Goal: Information Seeking & Learning: Learn about a topic

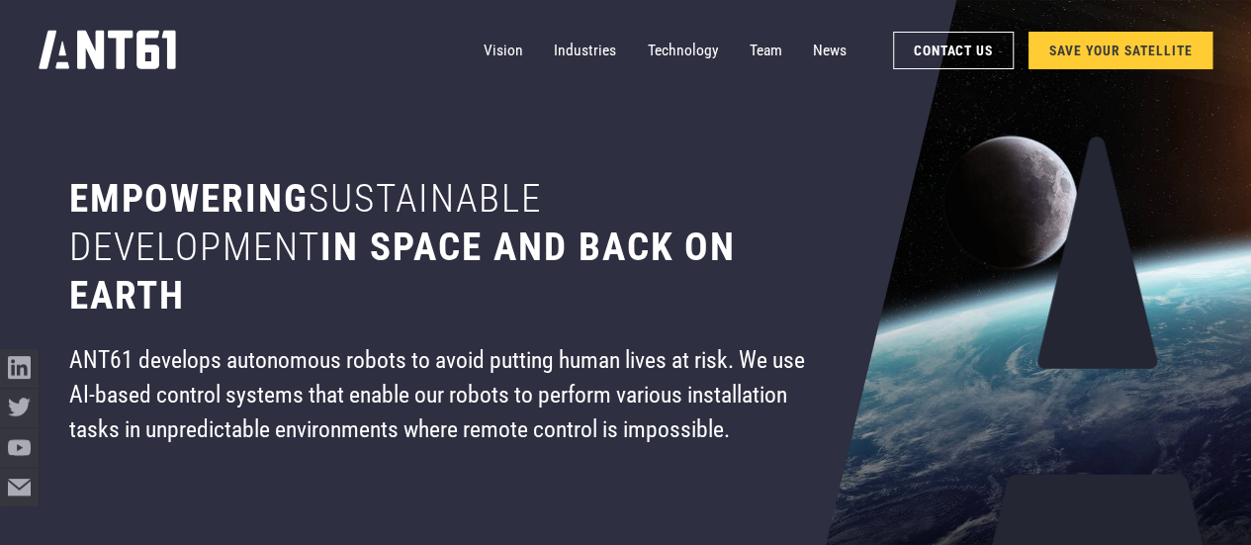
click at [304, 119] on div "Empowering sustainable development in space and back on earth ANT61 develops au…" at bounding box center [442, 272] width 870 height 545
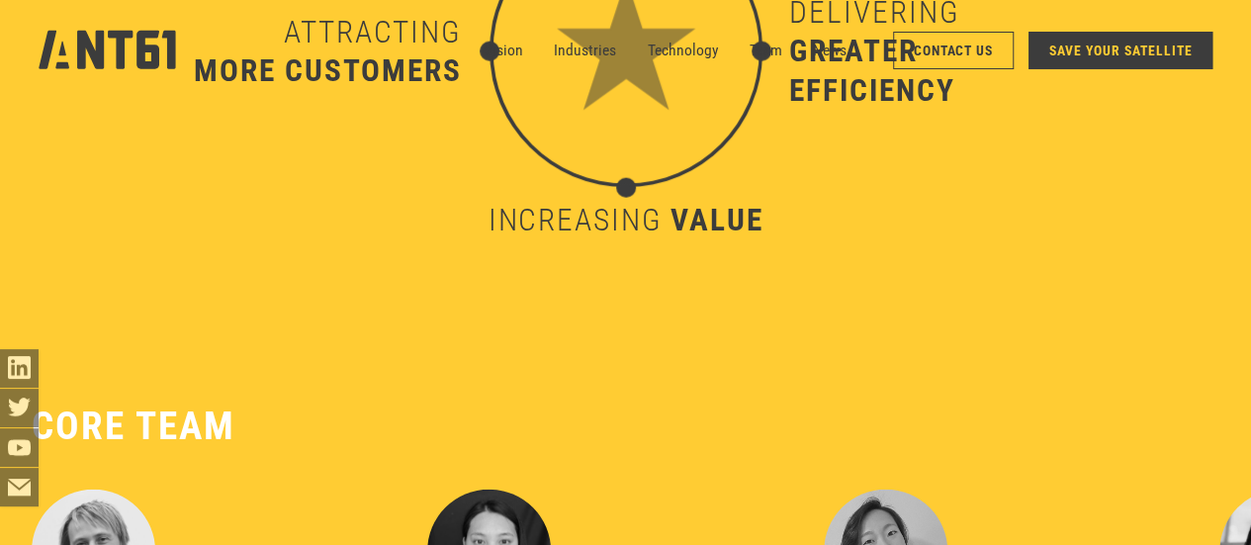
scroll to position [6527, 0]
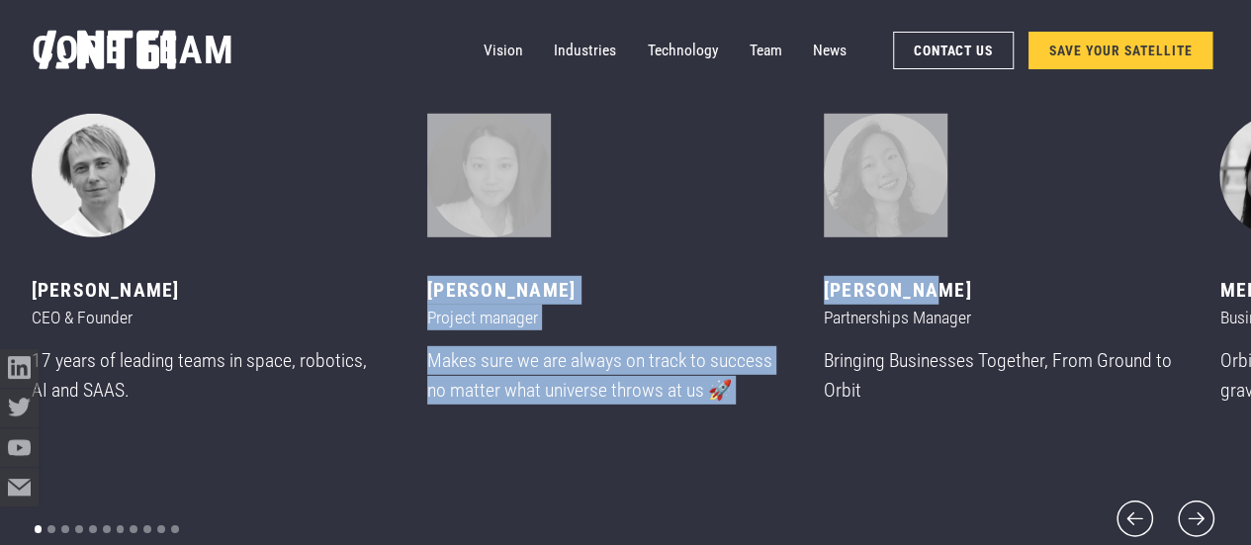
drag, startPoint x: 872, startPoint y: 282, endPoint x: 707, endPoint y: 273, distance: 165.4
click at [428, 273] on div "[PERSON_NAME] CEO & Founder 17 years of leading teams in space, robotics, AI an…" at bounding box center [230, 281] width 397 height 335
click at [1066, 237] on div "3 of 11" at bounding box center [999, 176] width 350 height 124
click at [1191, 501] on icon "next slide" at bounding box center [1196, 518] width 46 height 46
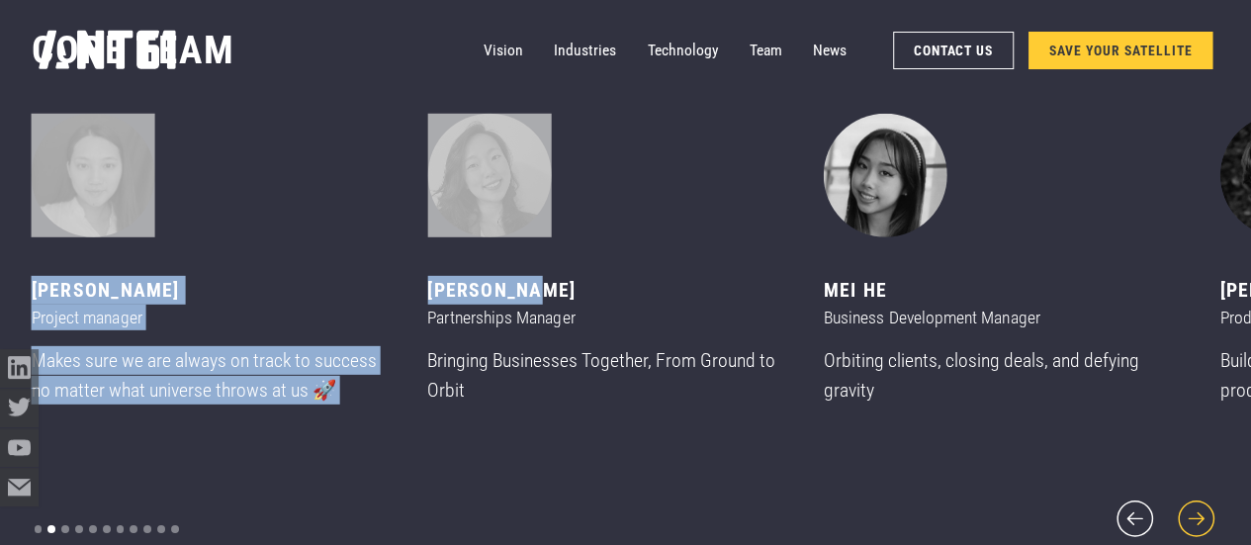
click at [1191, 503] on icon "next slide" at bounding box center [1196, 518] width 46 height 46
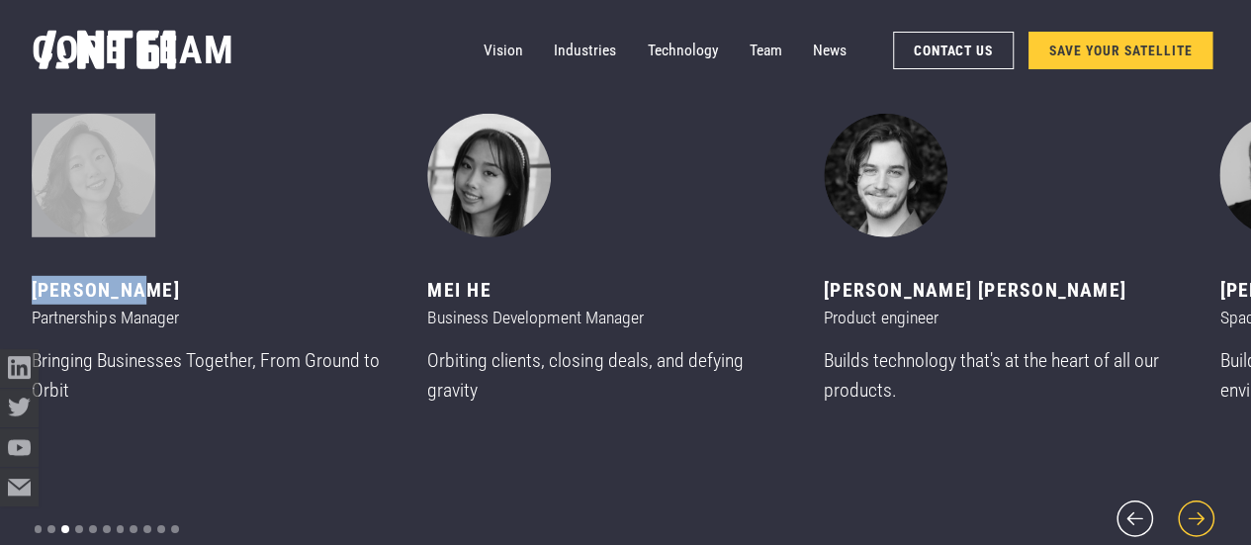
click at [1191, 503] on icon "next slide" at bounding box center [1196, 518] width 46 height 46
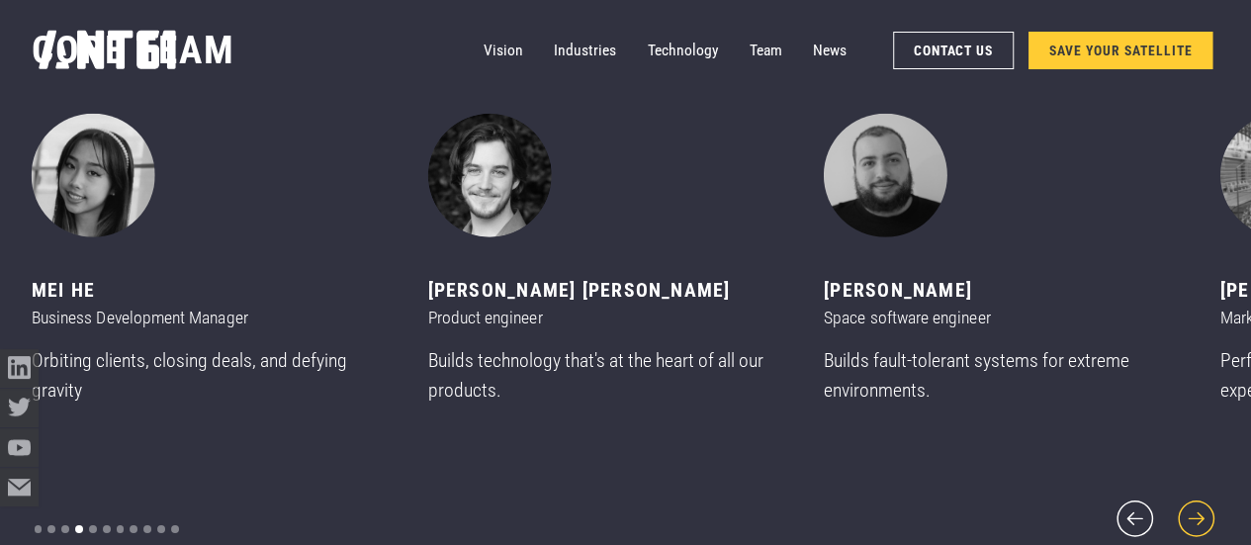
click at [1191, 503] on icon "next slide" at bounding box center [1196, 518] width 46 height 46
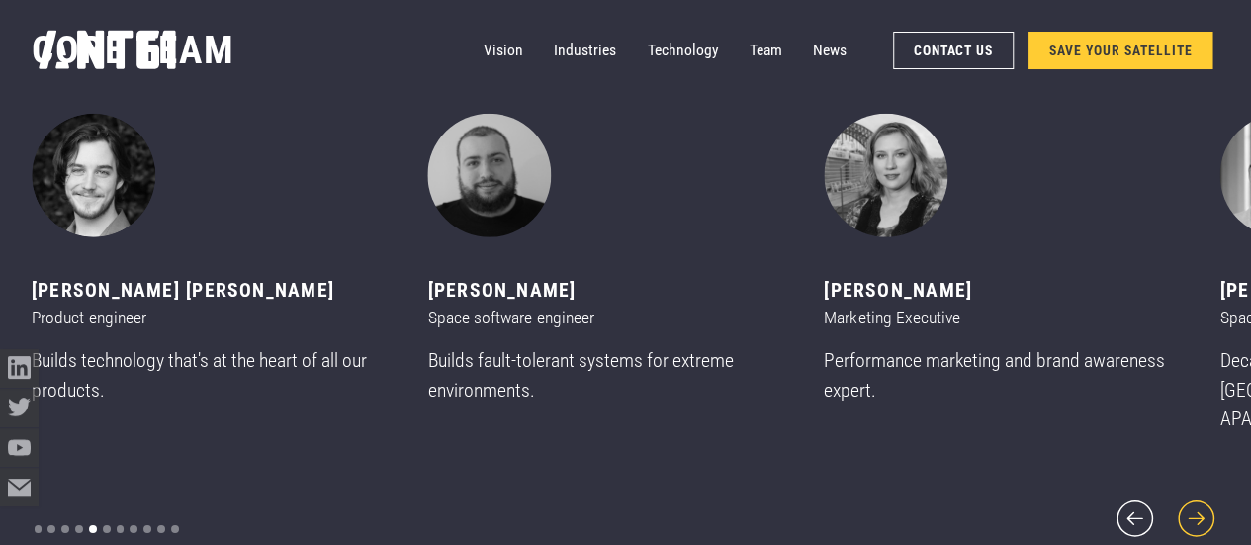
click at [1191, 503] on icon "next slide" at bounding box center [1196, 518] width 46 height 46
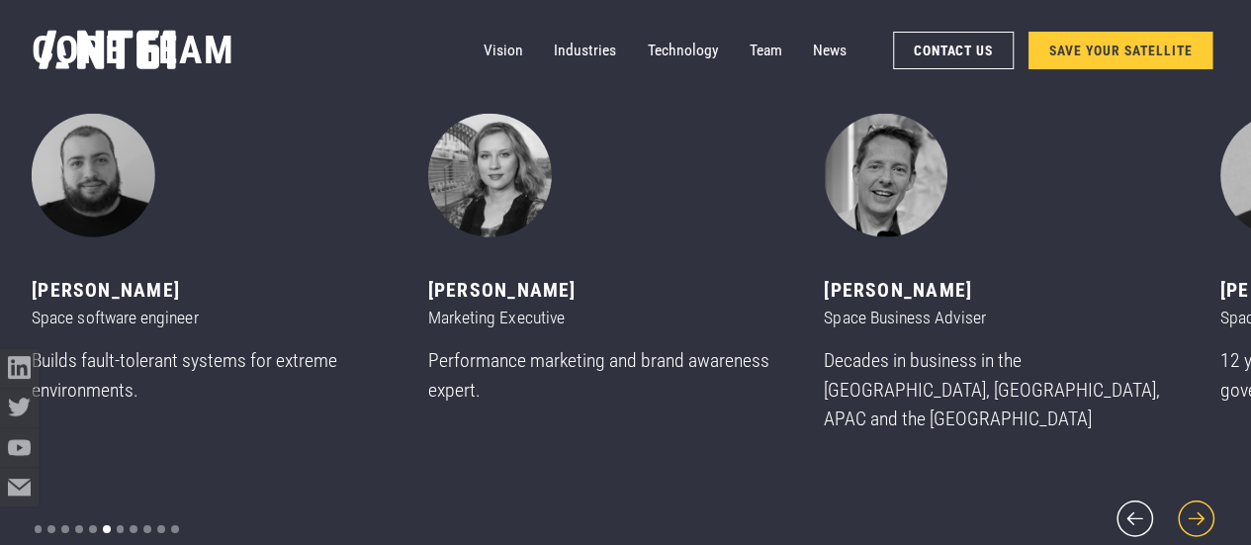
click at [1192, 503] on icon "next slide" at bounding box center [1196, 518] width 46 height 46
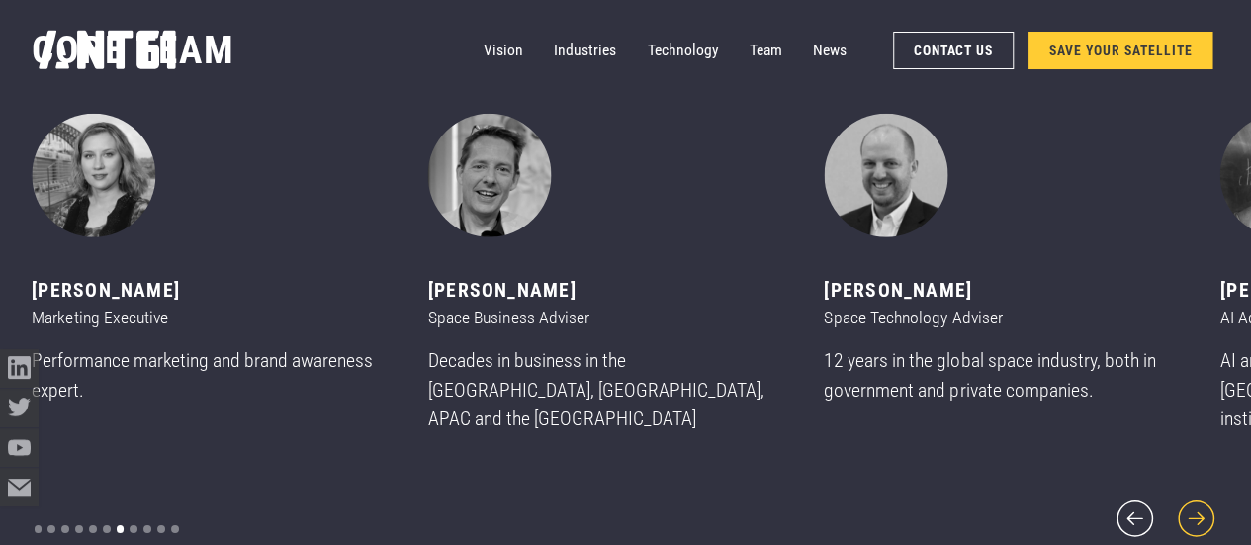
click at [1192, 503] on icon "next slide" at bounding box center [1196, 518] width 46 height 46
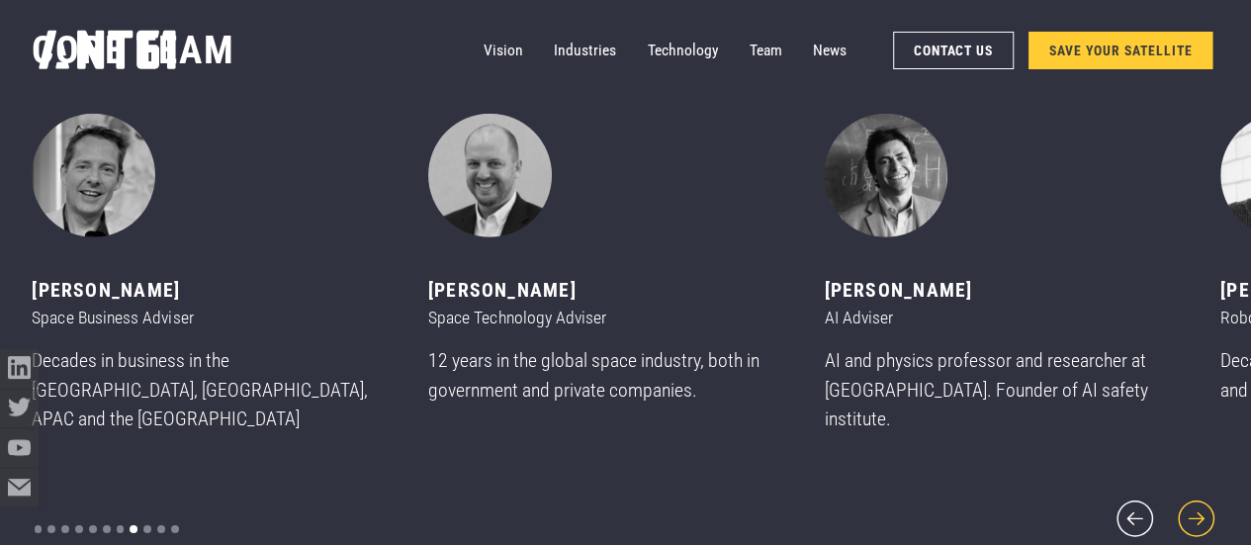
click at [1192, 503] on icon "next slide" at bounding box center [1196, 518] width 46 height 46
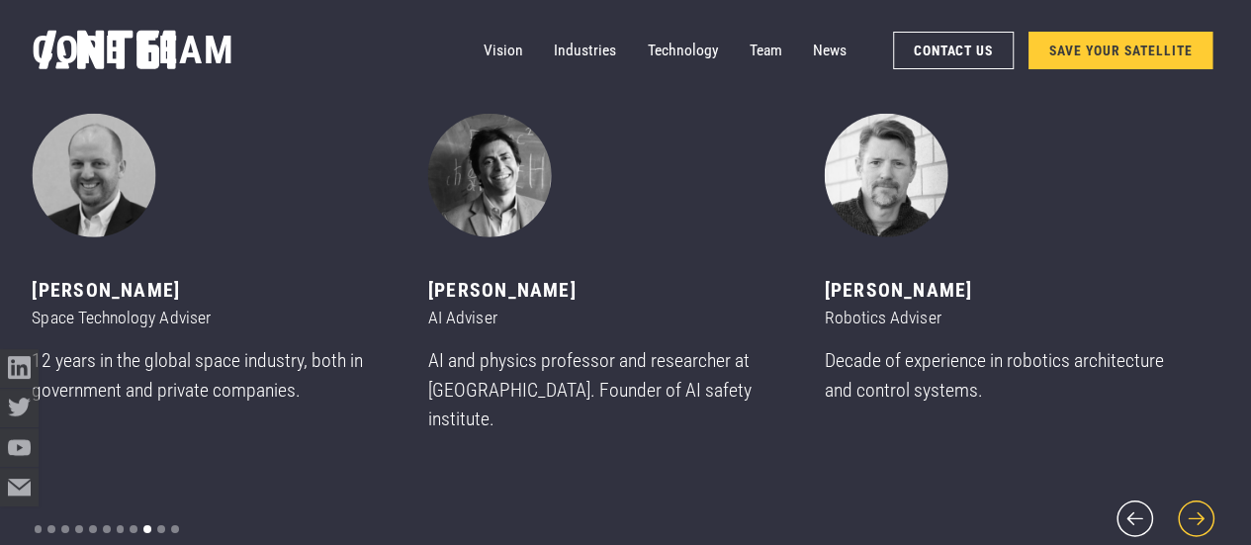
click at [1192, 503] on icon "next slide" at bounding box center [1196, 518] width 46 height 46
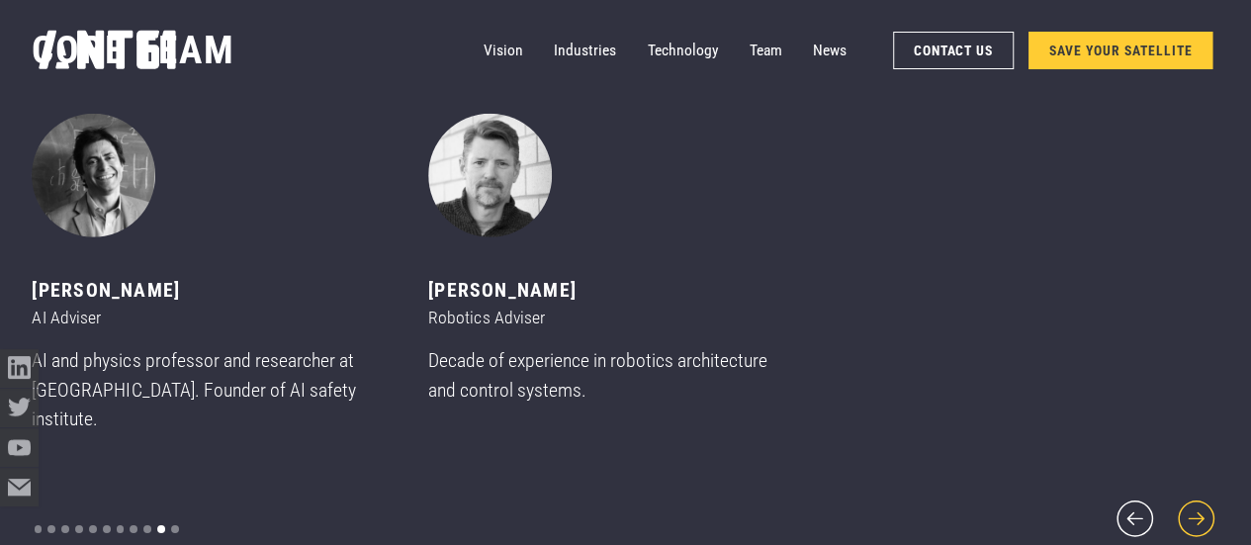
click at [1192, 503] on icon "next slide" at bounding box center [1196, 518] width 46 height 46
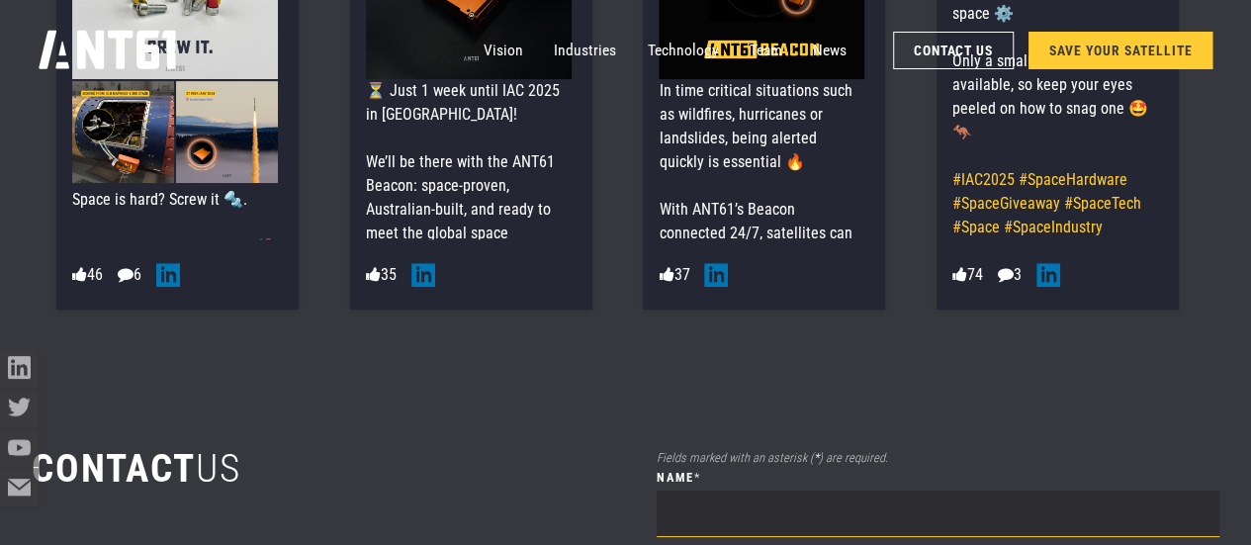
scroll to position [7265, 0]
